Goal: Task Accomplishment & Management: Use online tool/utility

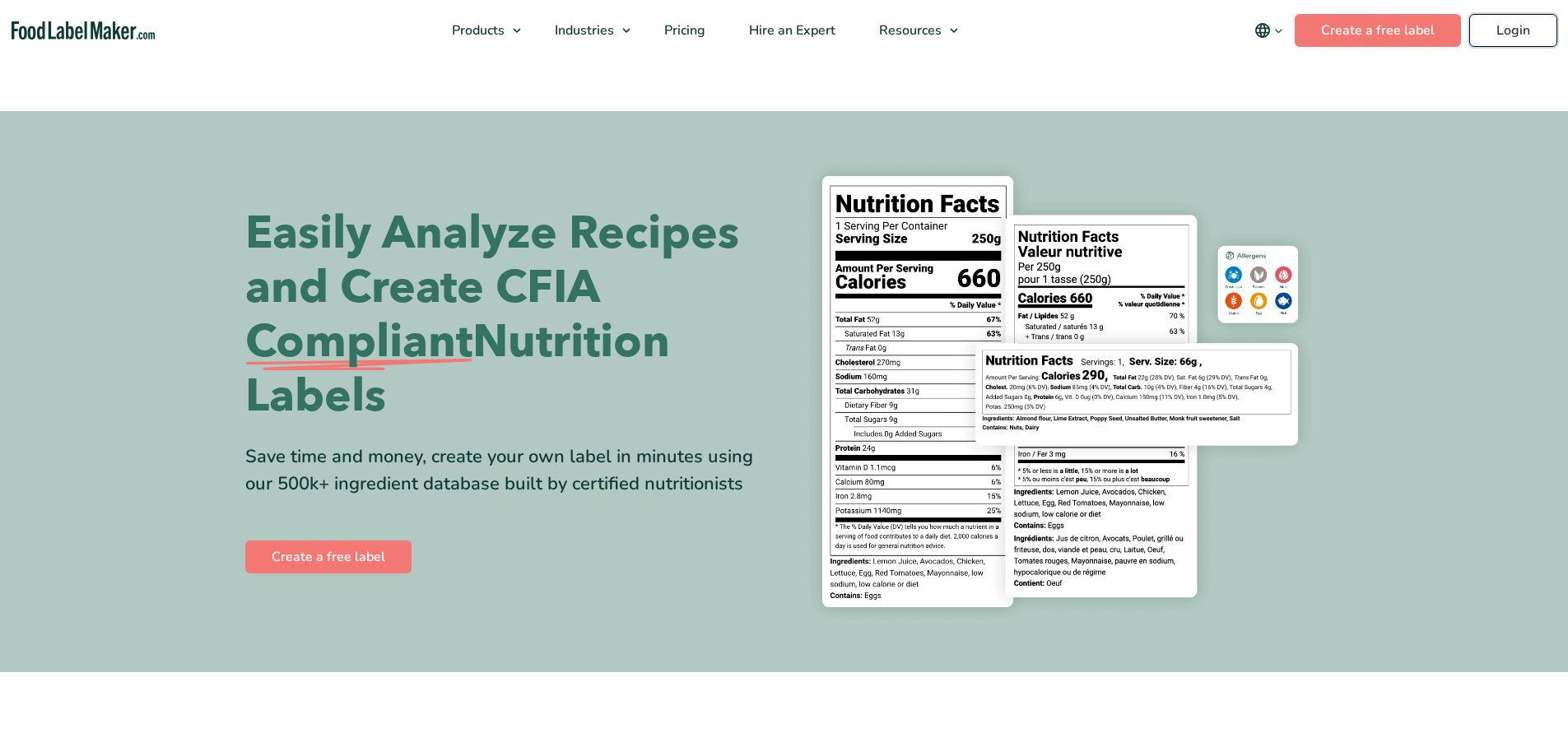
click at [1515, 37] on link "Login" at bounding box center [1513, 30] width 88 height 33
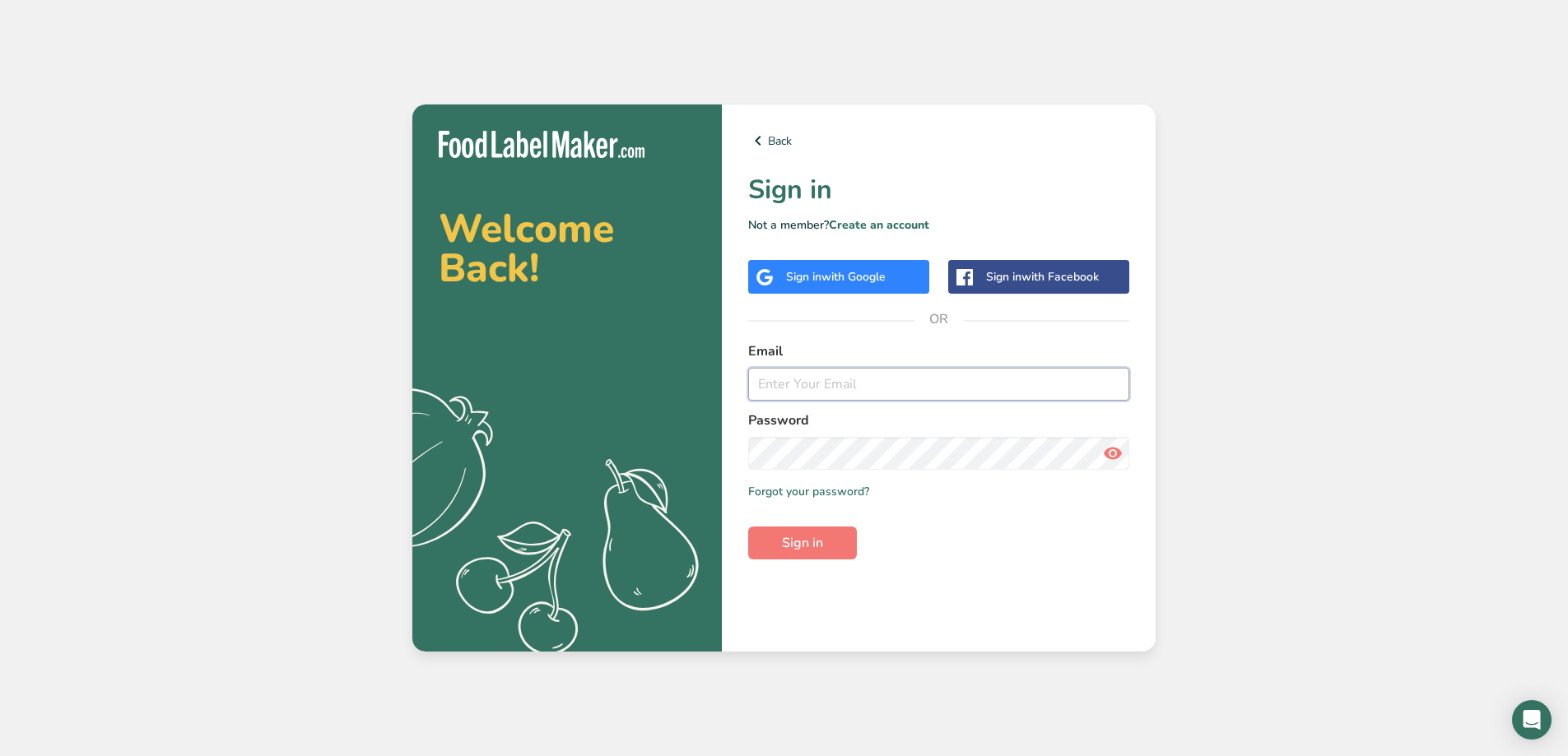
click at [900, 372] on input "email" at bounding box center [939, 384] width 381 height 33
type input "thegreengourmand1"
click at [864, 288] on div "Back Sign in Not a member? Create an account Sign in with Google Sign in with F…" at bounding box center [938, 378] width 434 height 547
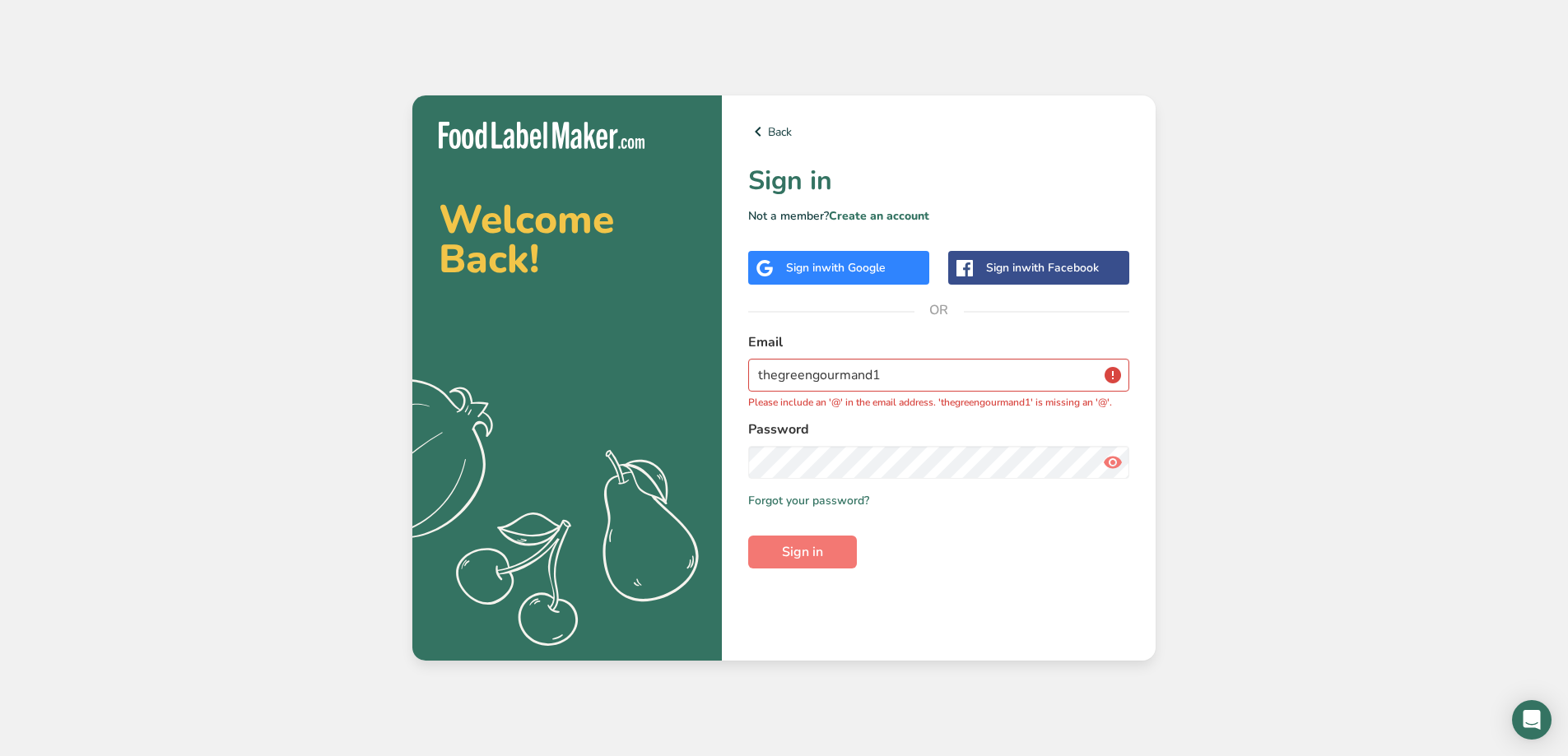
click at [850, 270] on span "with Google" at bounding box center [854, 268] width 64 height 16
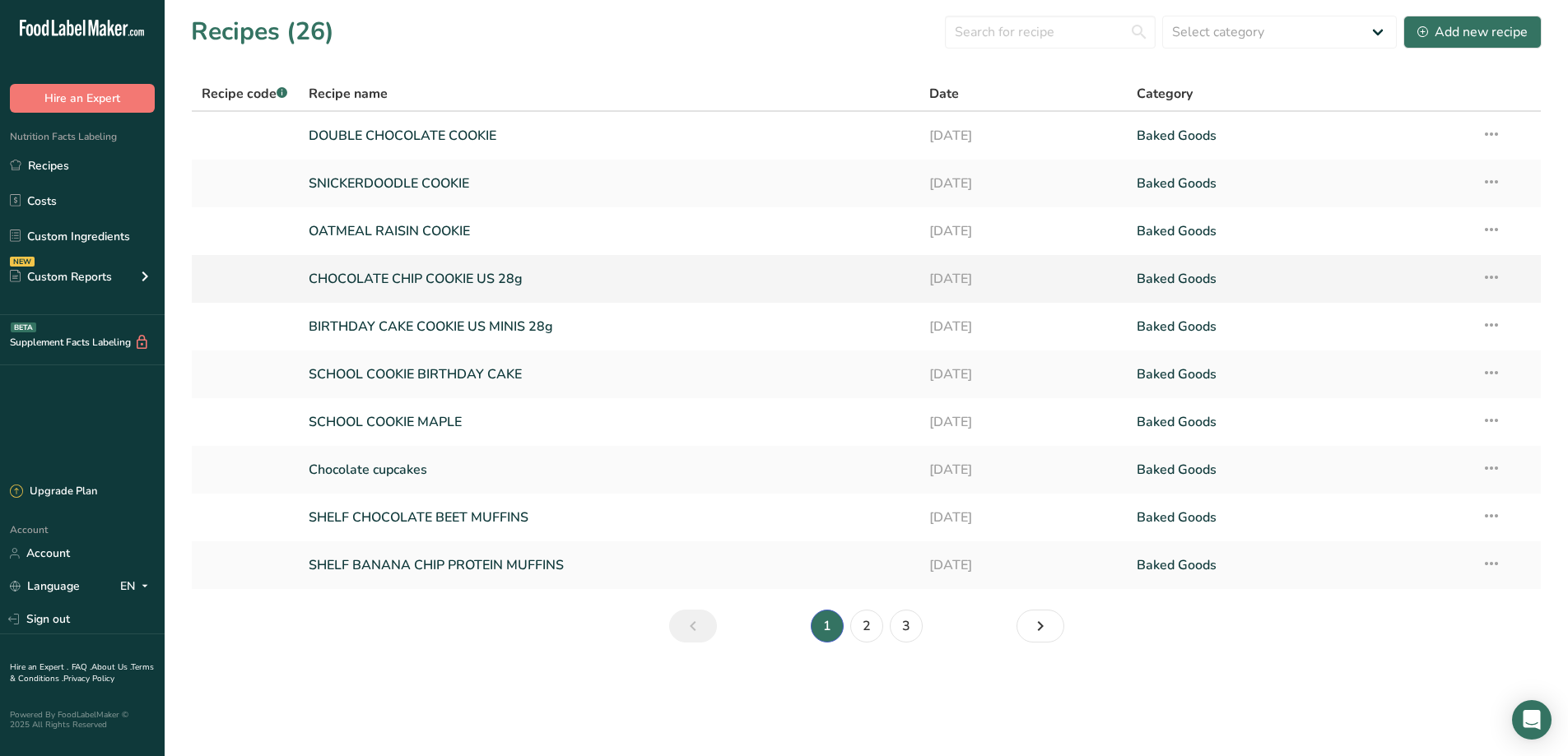
click at [447, 276] on link "CHOCOLATE CHIP COOKIE US 28g" at bounding box center [609, 279] width 602 height 35
click at [446, 276] on link "CHOCOLATE CHIP COOKIE US 28g" at bounding box center [609, 279] width 602 height 35
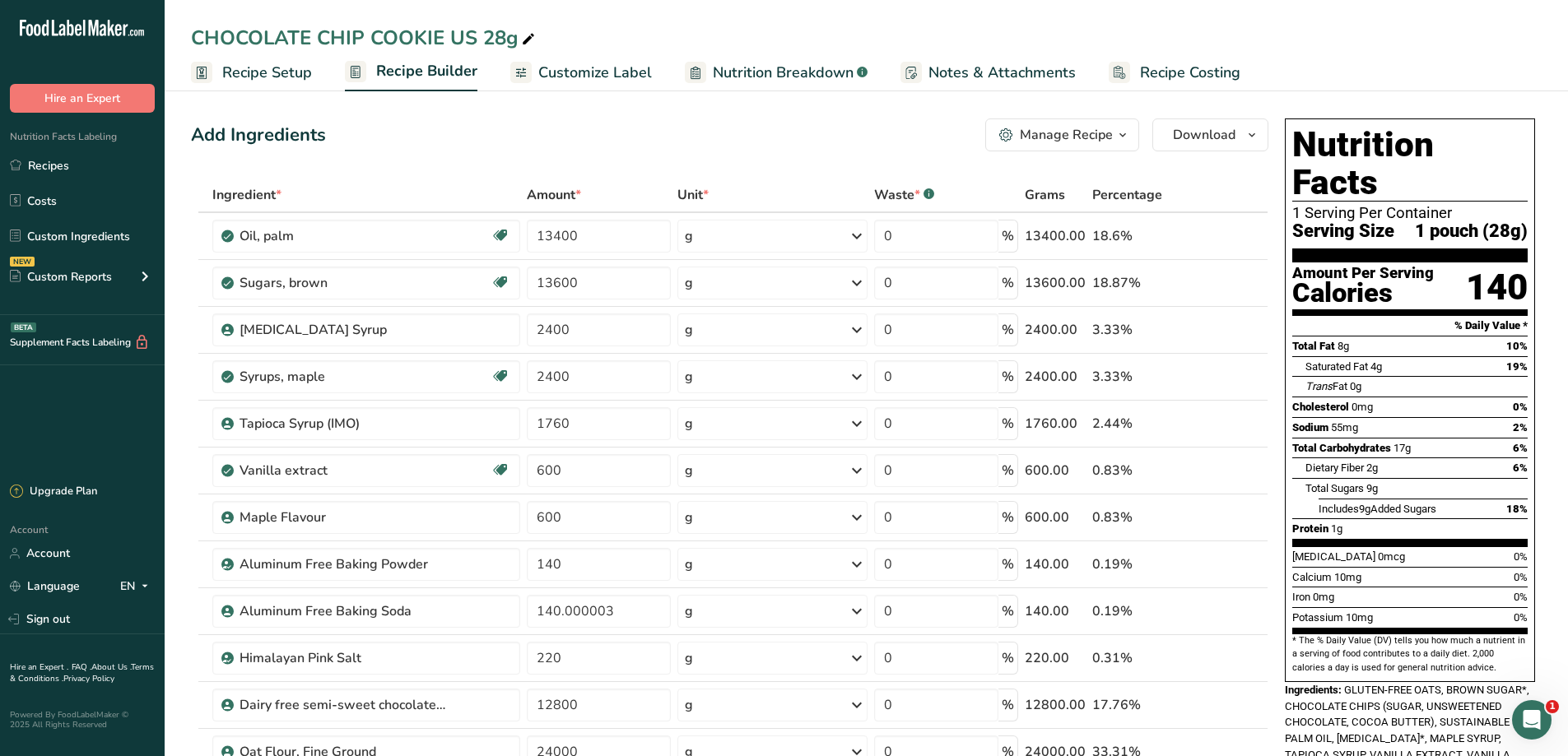
click at [539, 72] on span "Customize Label" at bounding box center [595, 72] width 114 height 22
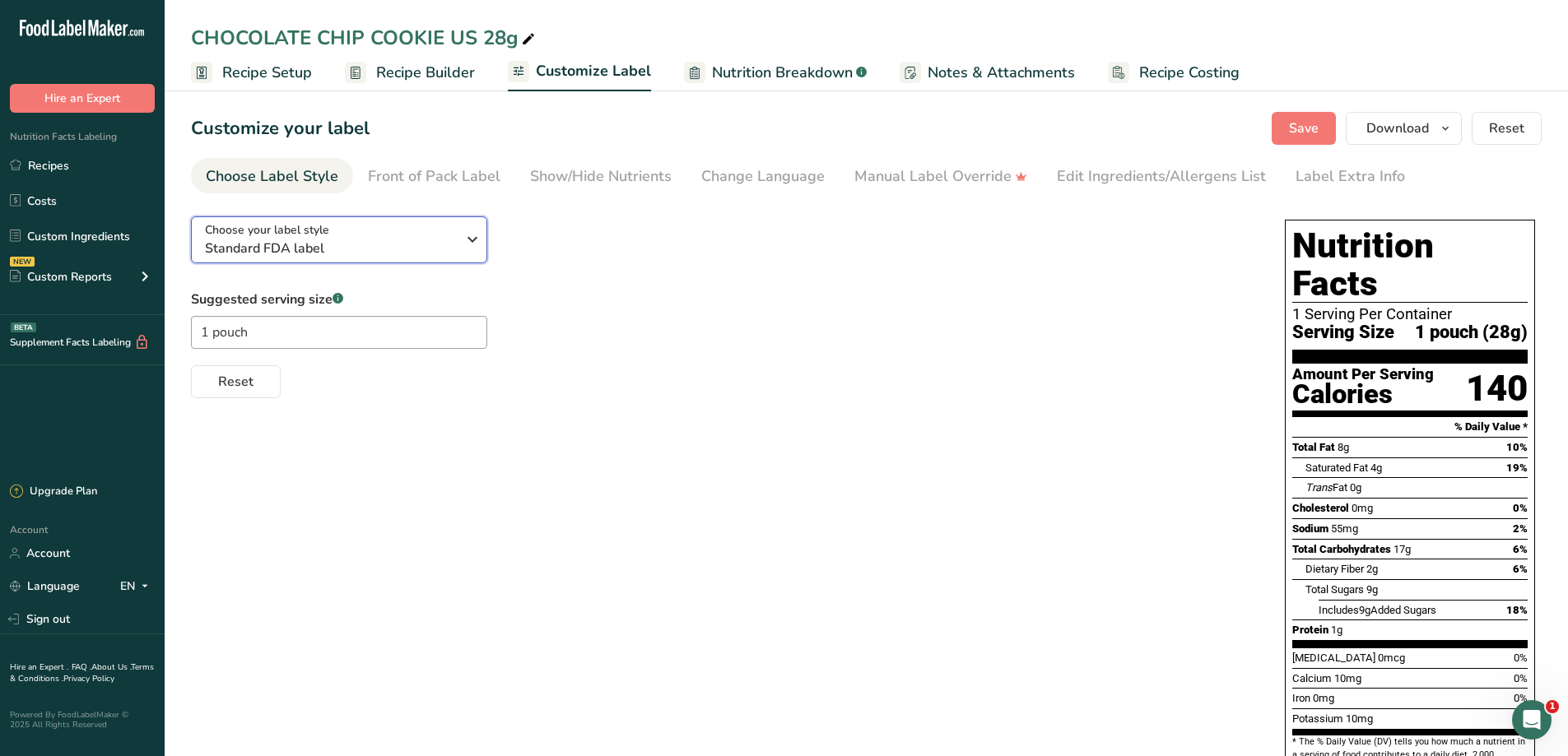
click at [476, 254] on icon "button" at bounding box center [472, 239] width 19 height 29
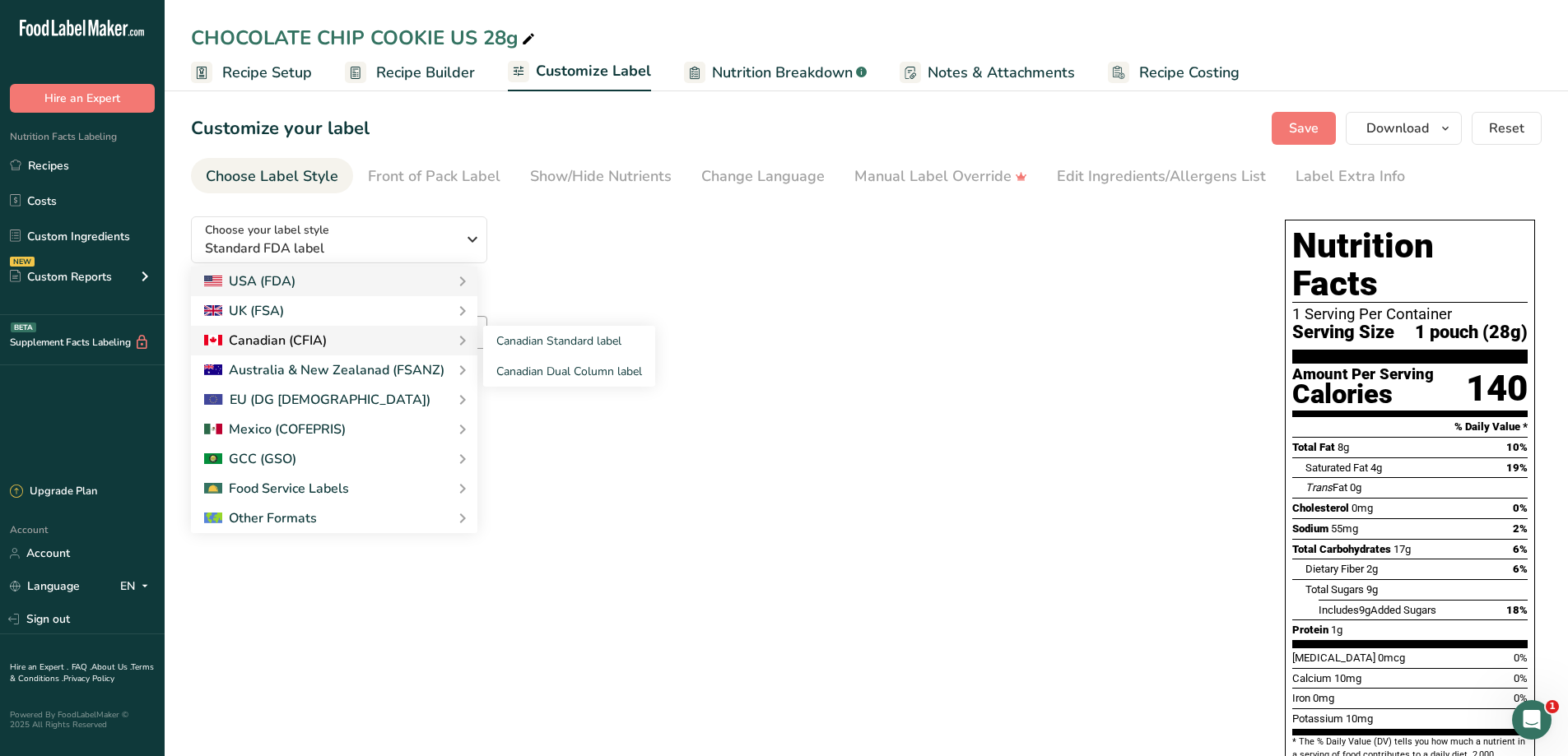
click at [424, 343] on div "Canadian (CFIA)" at bounding box center [334, 340] width 261 height 19
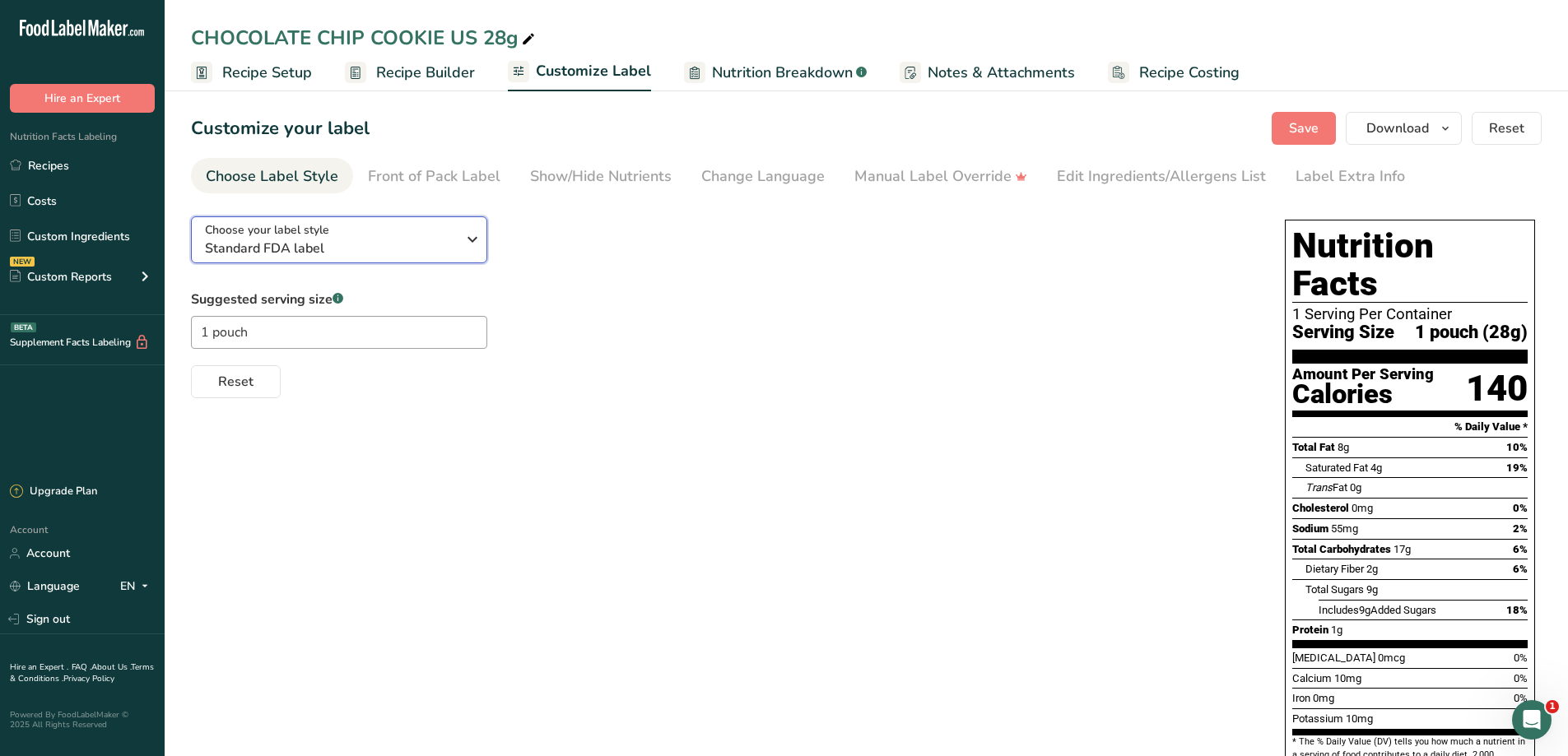
click at [485, 250] on button "Choose your label style Standard FDA label" at bounding box center [338, 240] width 296 height 47
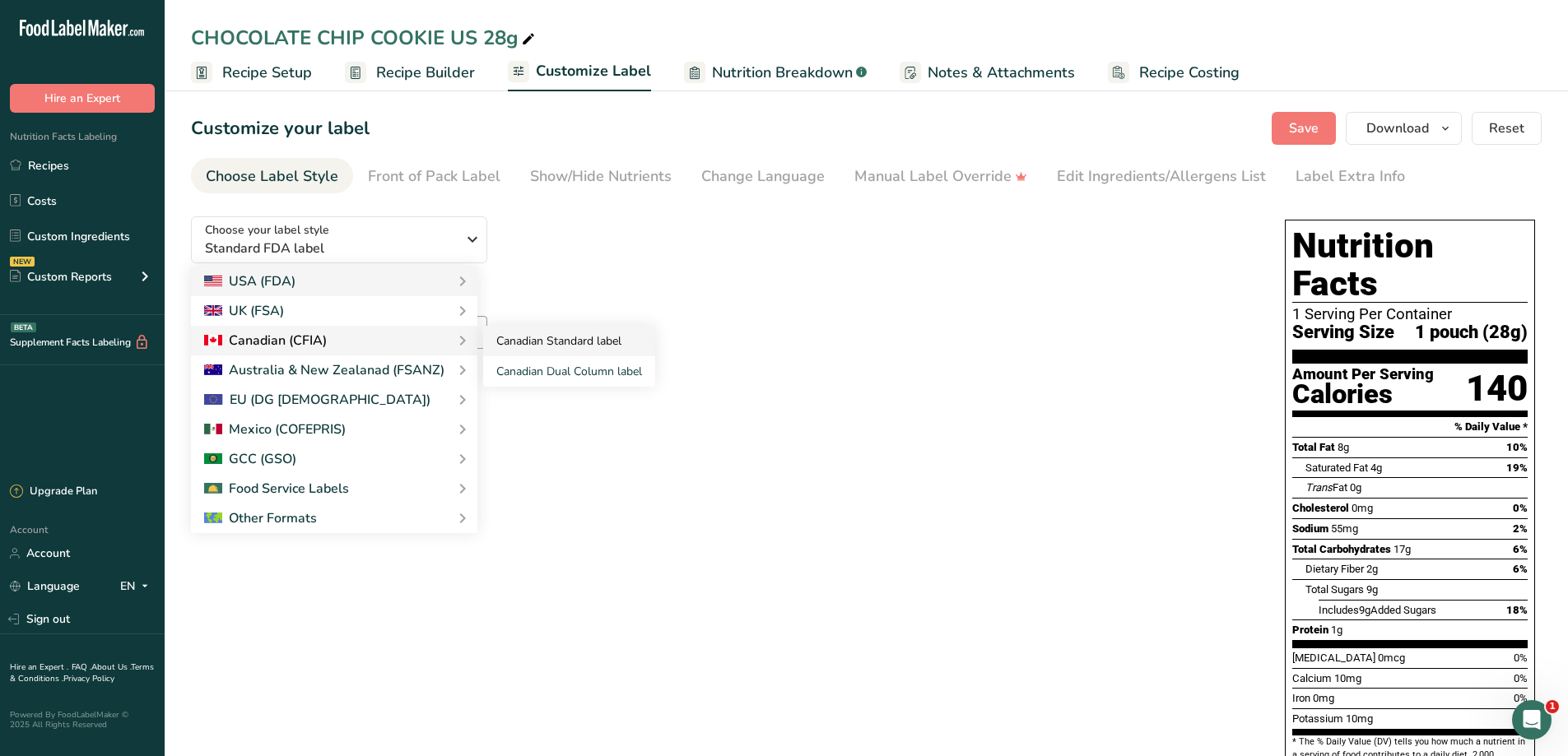
click at [573, 342] on link "Canadian Standard label" at bounding box center [569, 340] width 172 height 30
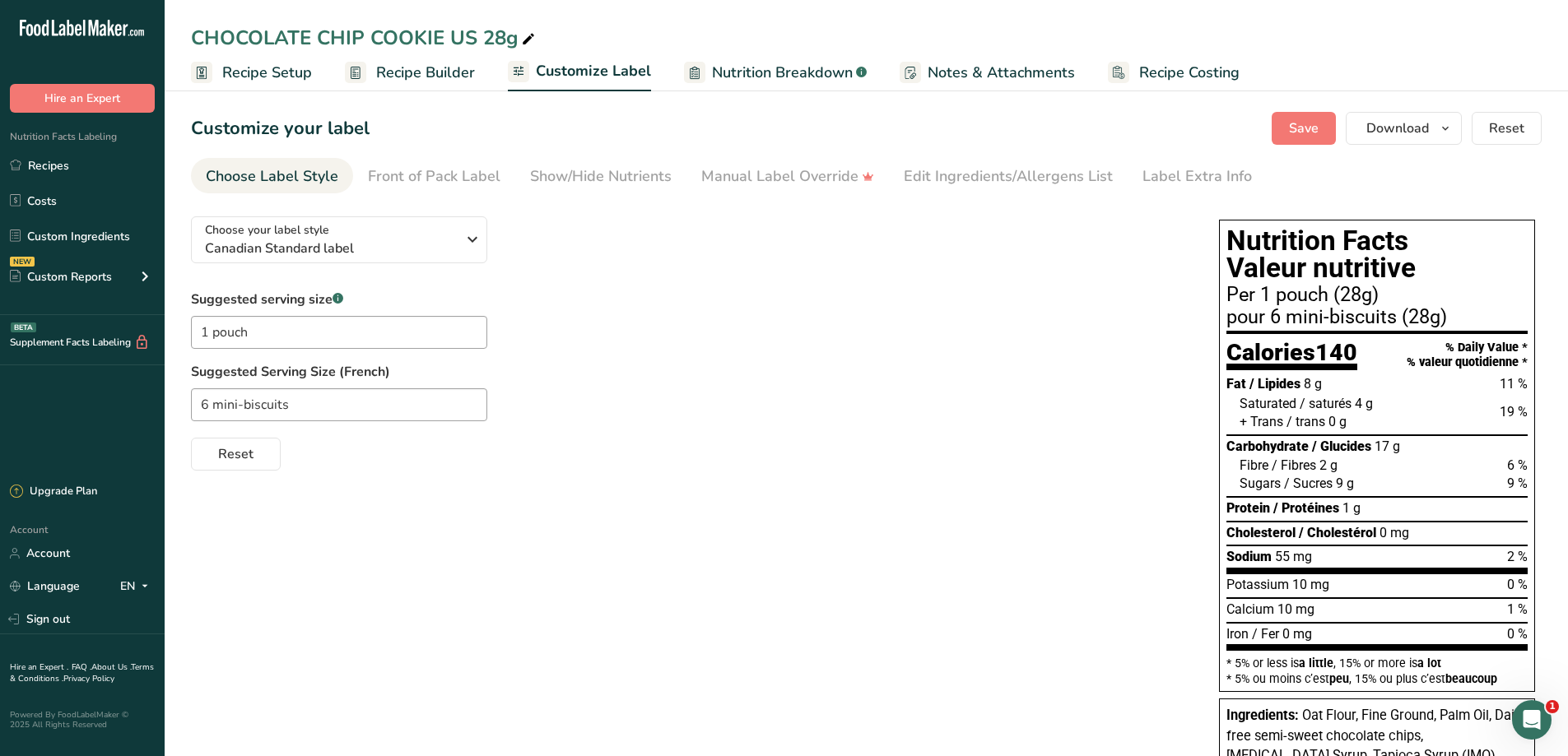
drag, startPoint x: 1454, startPoint y: 308, endPoint x: 1219, endPoint y: 318, distance: 235.2
click at [1219, 318] on div "Nutrition Facts Valeur nutritive Per 1 pouch (28g) pour 6 mini-biscuits (28g) C…" at bounding box center [1376, 456] width 316 height 472
click at [1031, 385] on div "Suggested Serving Size (French) 6 mini-biscuits" at bounding box center [687, 391] width 994 height 59
click at [243, 452] on span "Reset" at bounding box center [235, 454] width 35 height 19
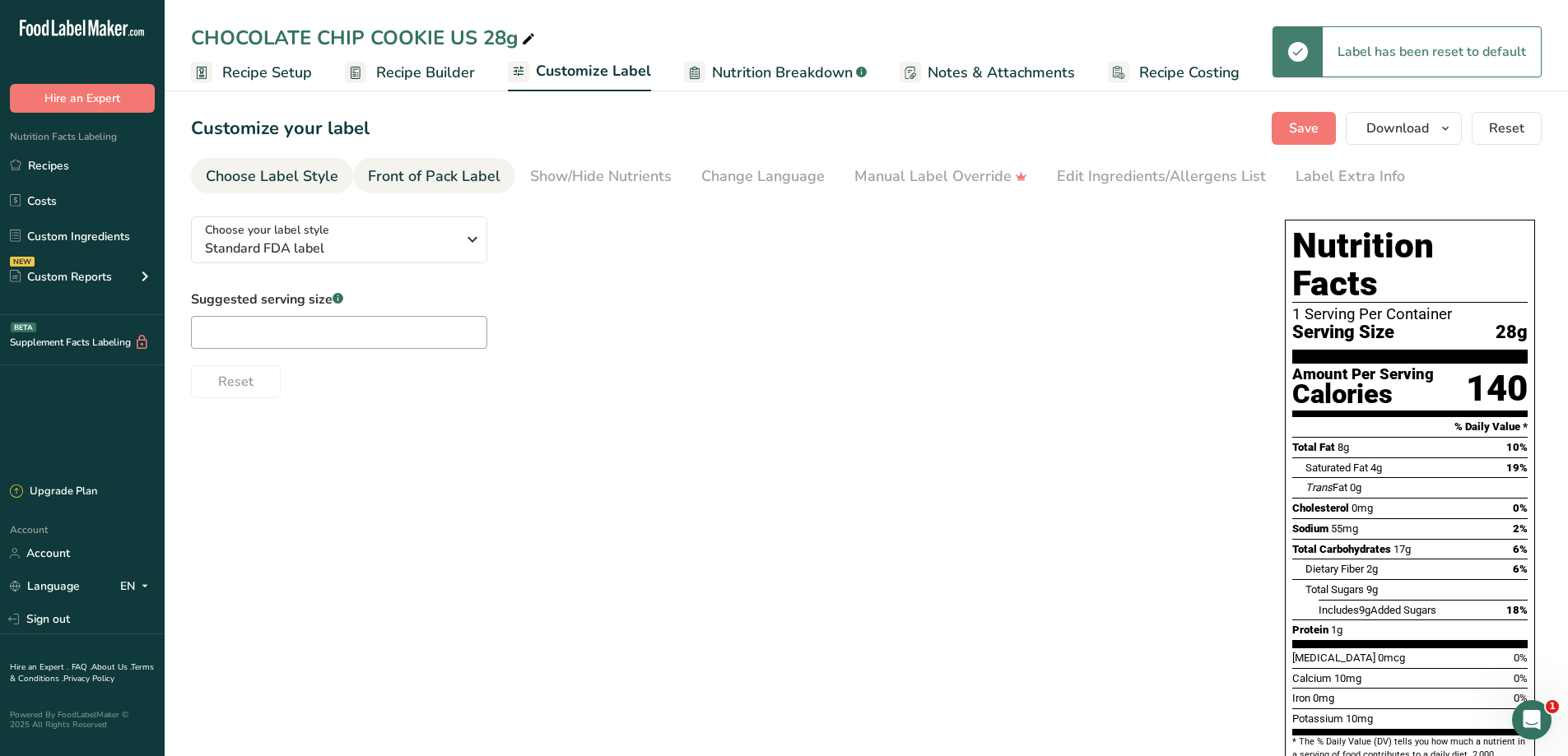
click at [470, 174] on div "Front of Pack Label" at bounding box center [434, 176] width 132 height 22
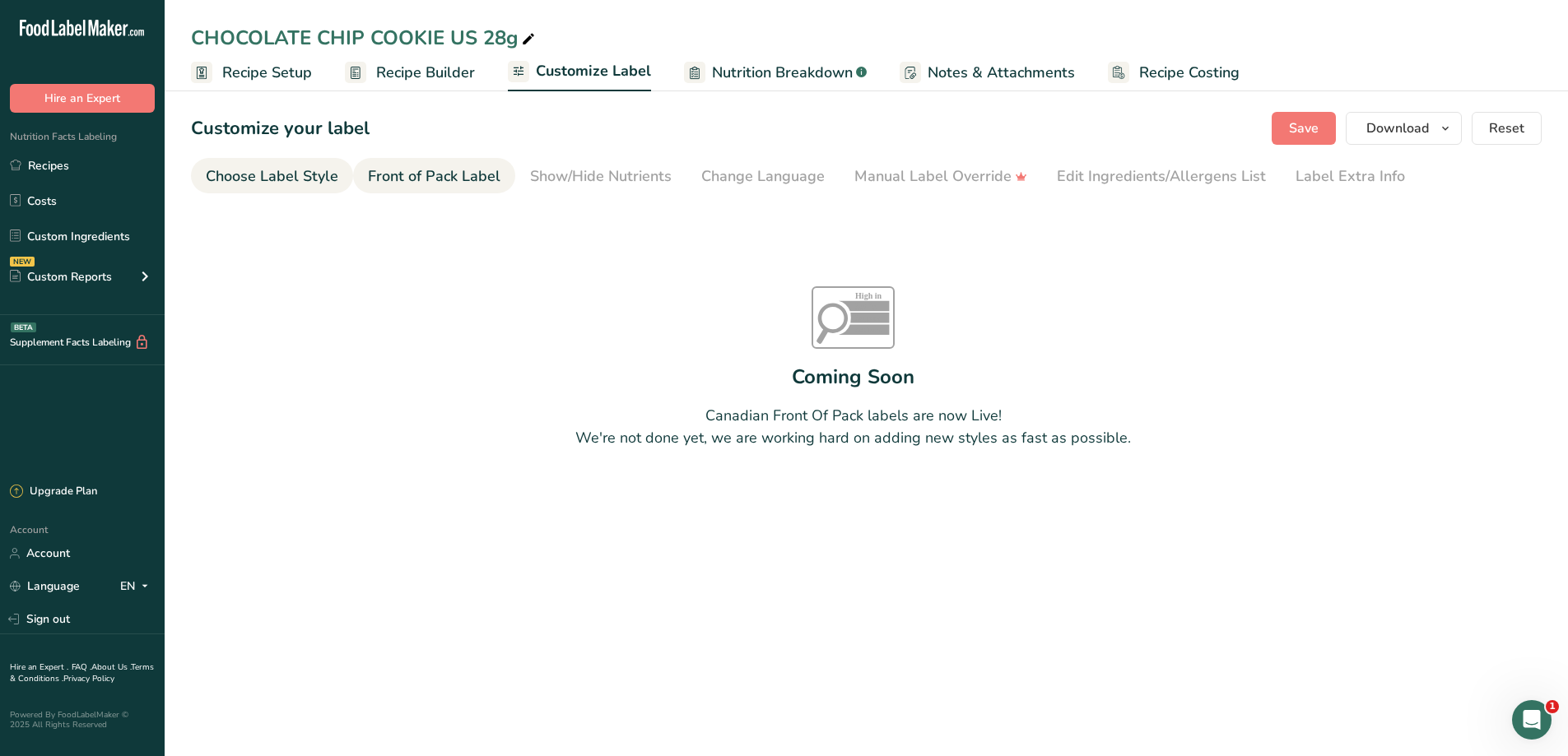
click at [332, 175] on div "Choose Label Style" at bounding box center [272, 176] width 132 height 22
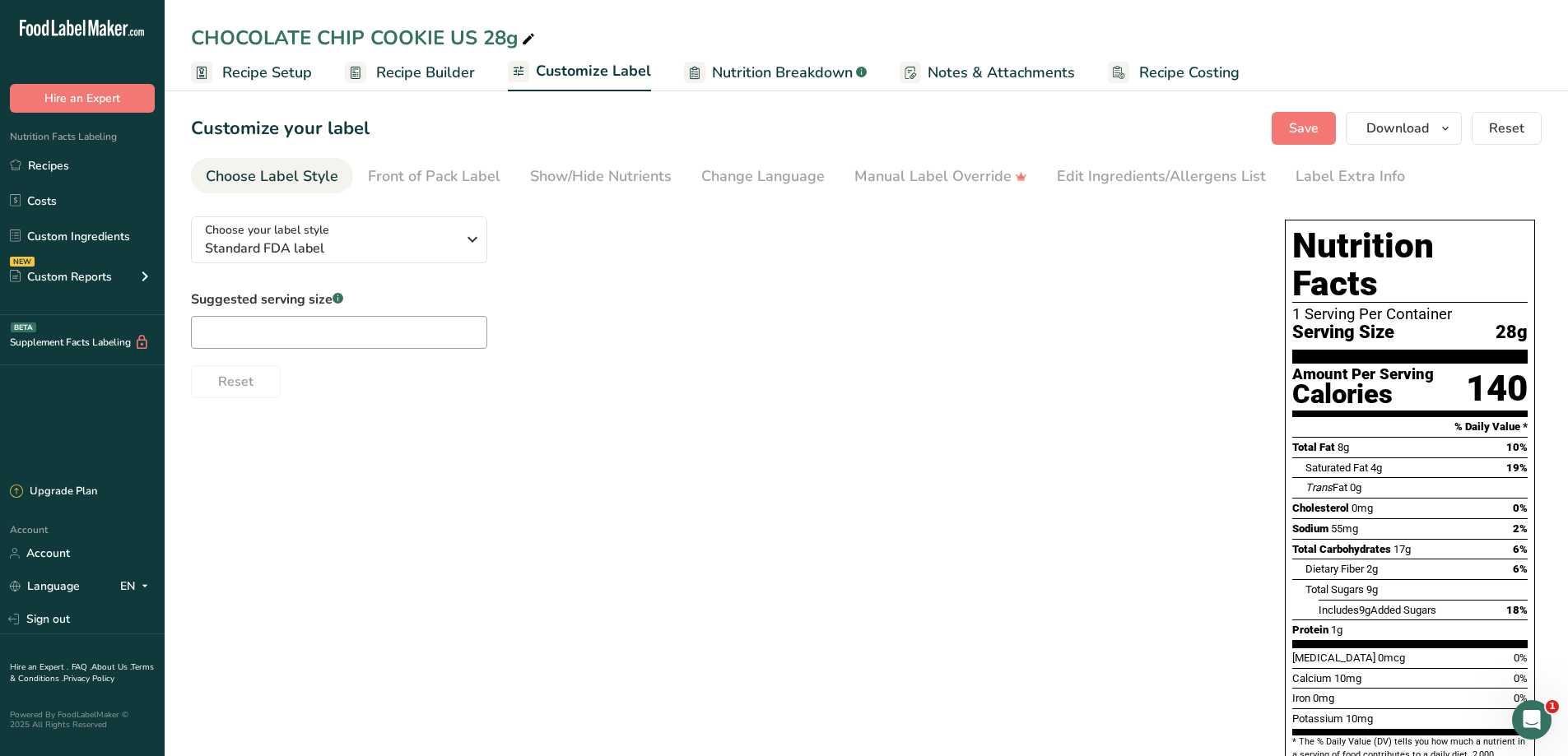
click at [380, 71] on span "Recipe Builder" at bounding box center [426, 72] width 99 height 22
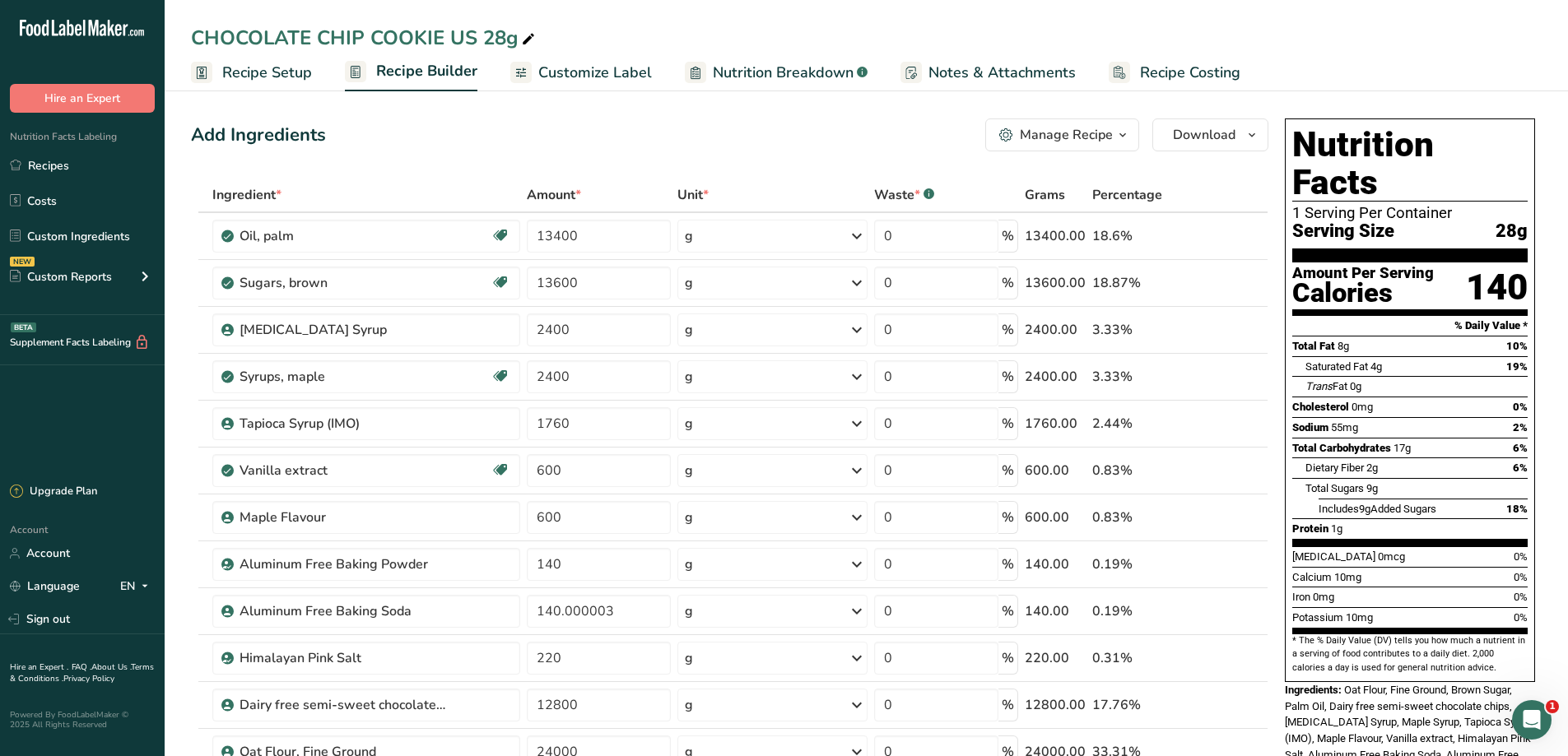
click at [704, 63] on link "Nutrition Breakdown .a-a{fill:#347362;}.b-a{fill:#fff;}" at bounding box center [776, 73] width 183 height 37
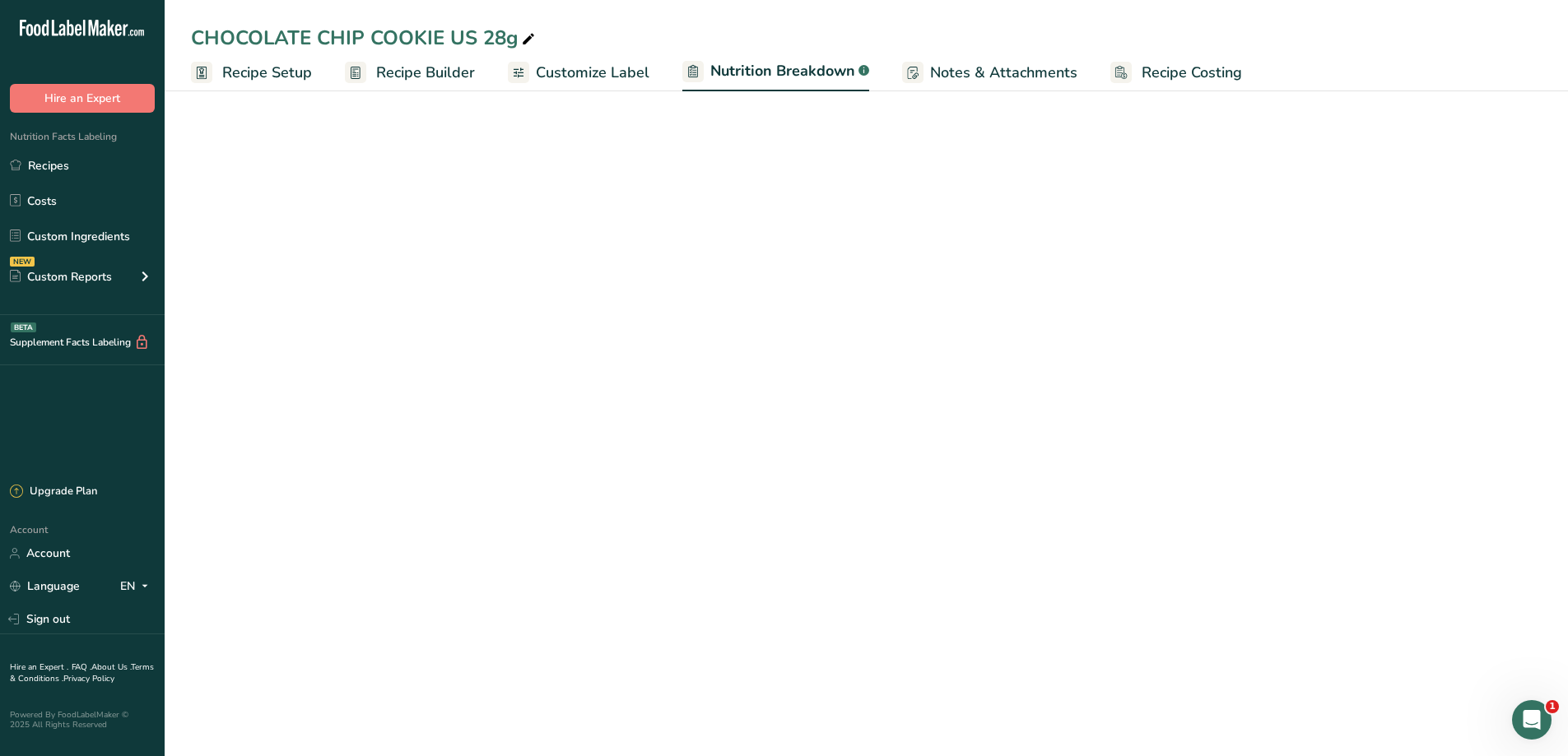
select select "Calories"
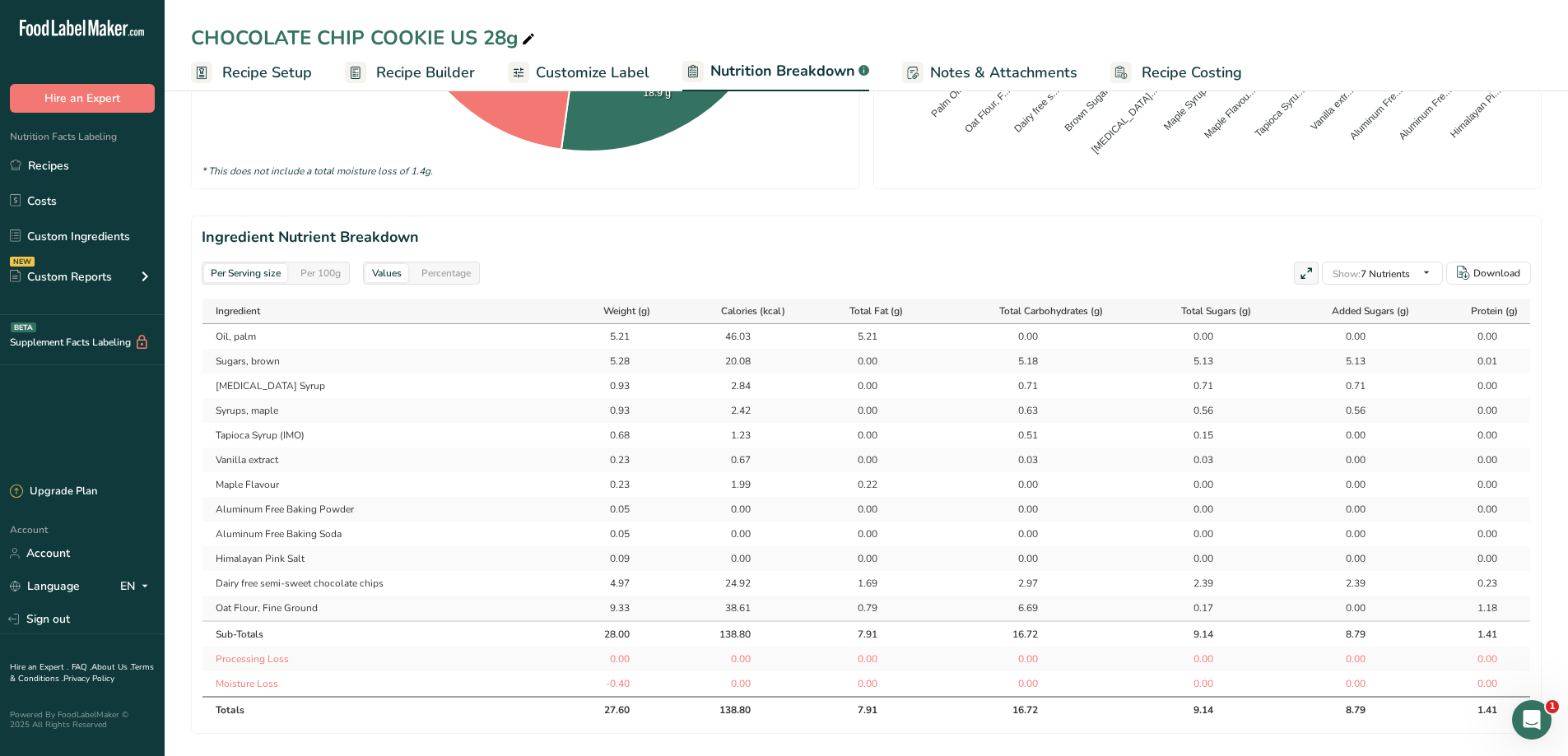
scroll to position [658, 0]
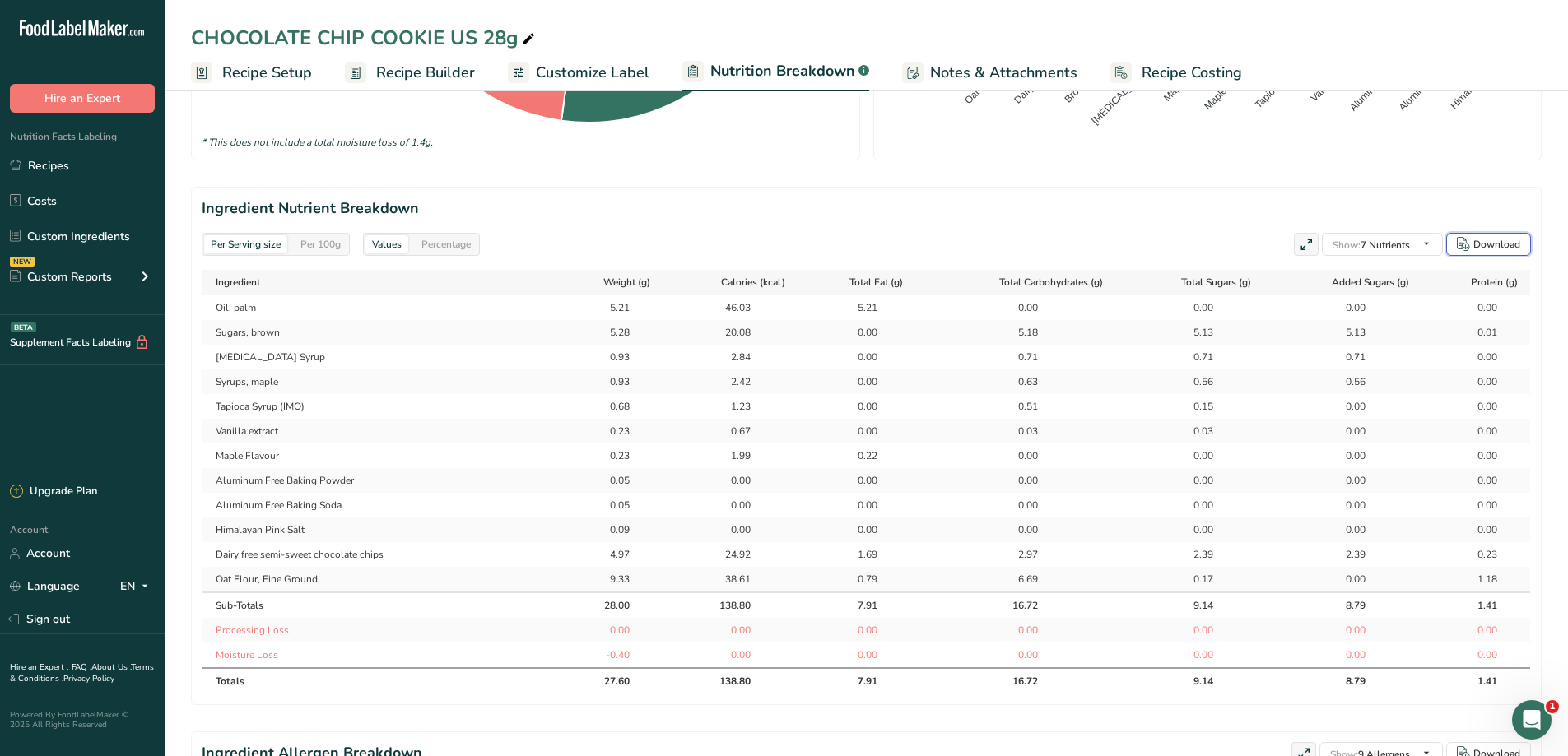
click at [1505, 250] on div "Download" at bounding box center [1496, 244] width 47 height 15
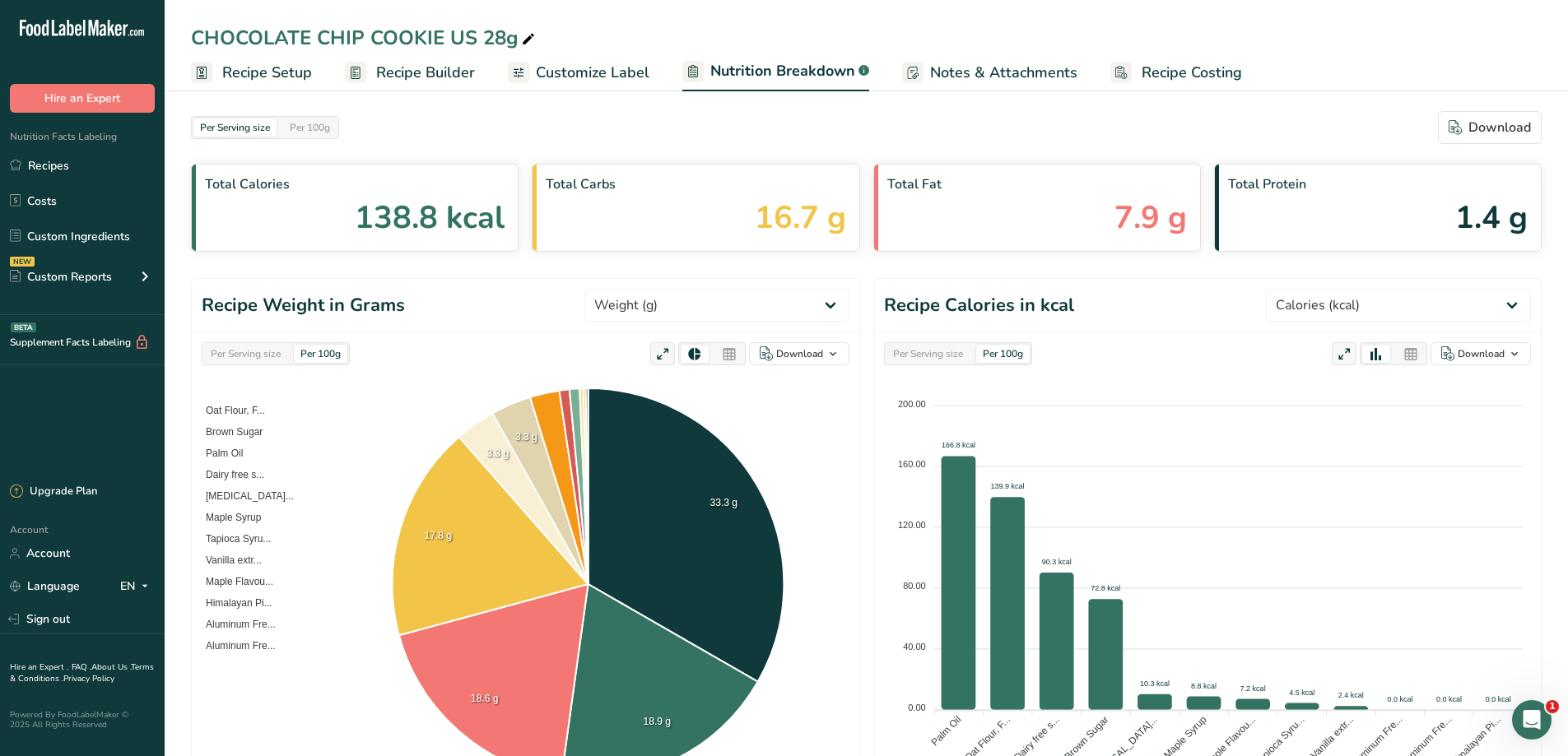
scroll to position [0, 0]
click at [63, 163] on link "Recipes" at bounding box center [82, 165] width 164 height 31
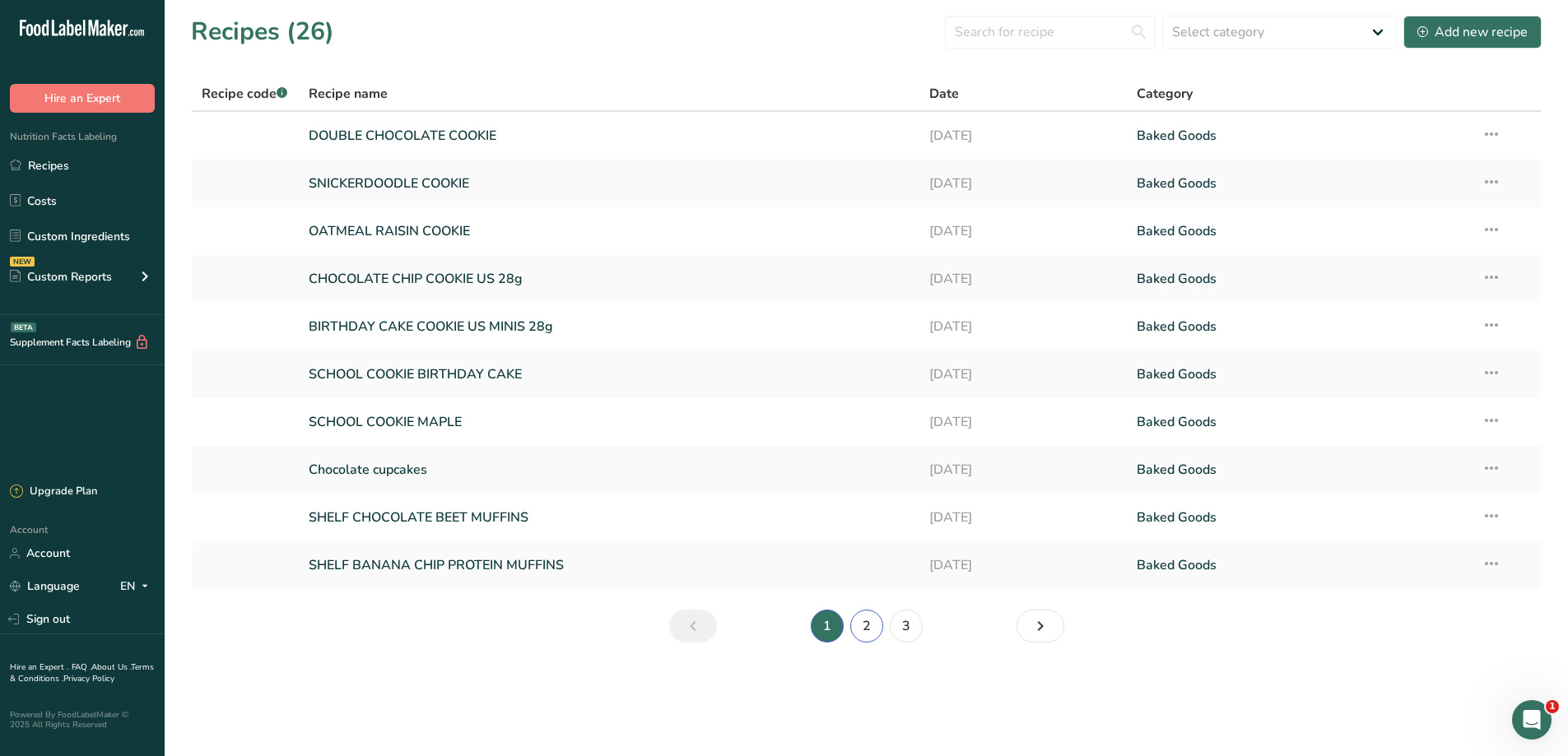
click at [857, 639] on link "2" at bounding box center [866, 626] width 33 height 33
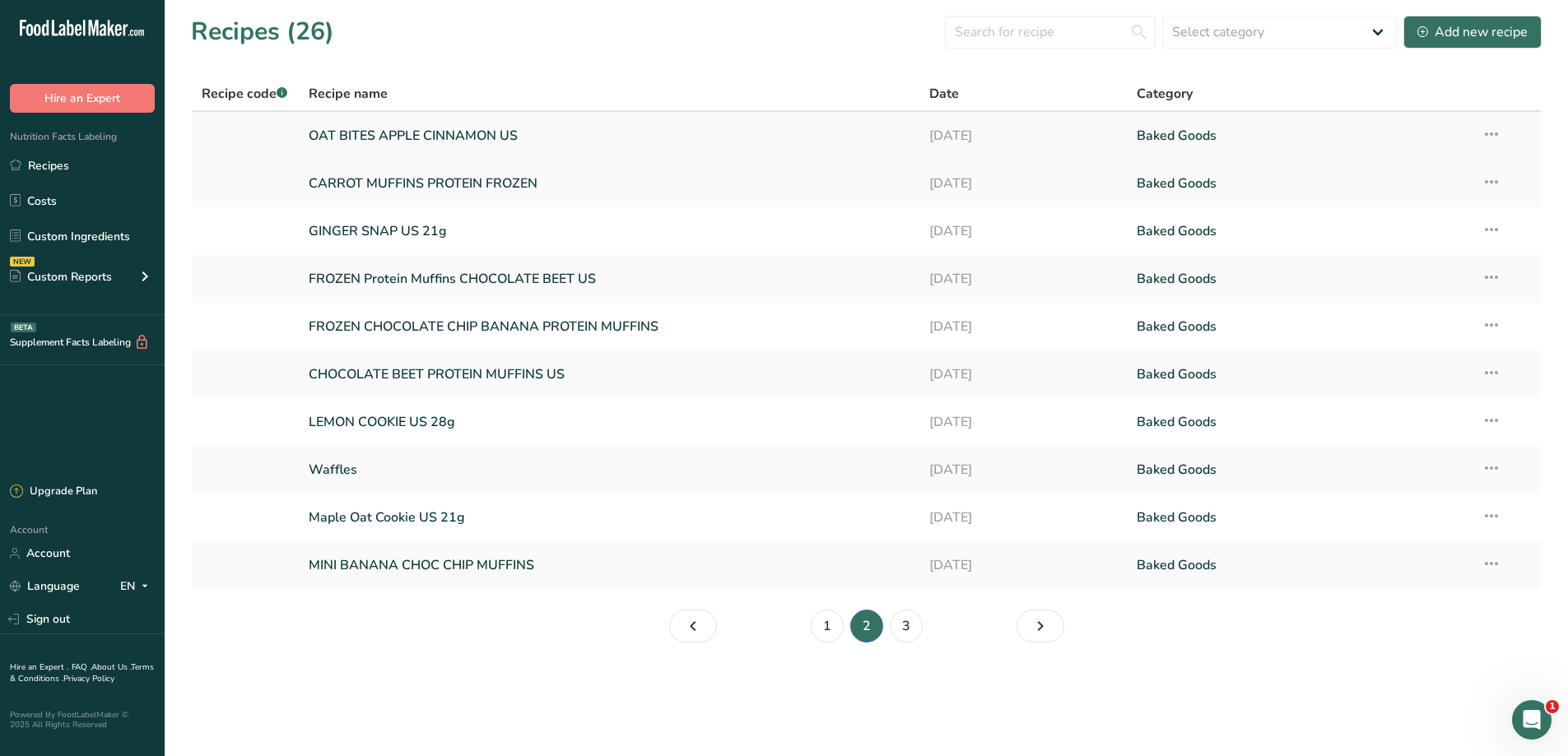
click at [396, 142] on link "OAT BITES APPLE CINNAMON US" at bounding box center [609, 136] width 602 height 35
